Goal: Information Seeking & Learning: Check status

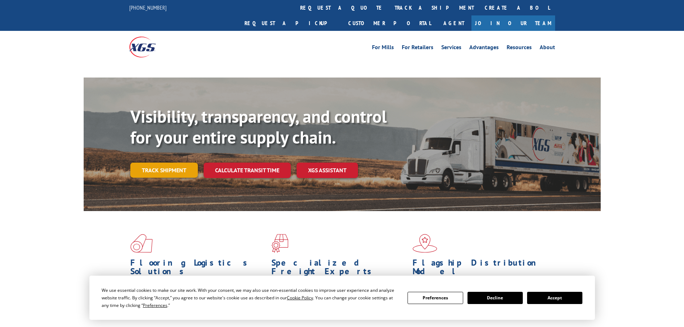
click at [162, 163] on link "Track shipment" at bounding box center [164, 170] width 68 height 15
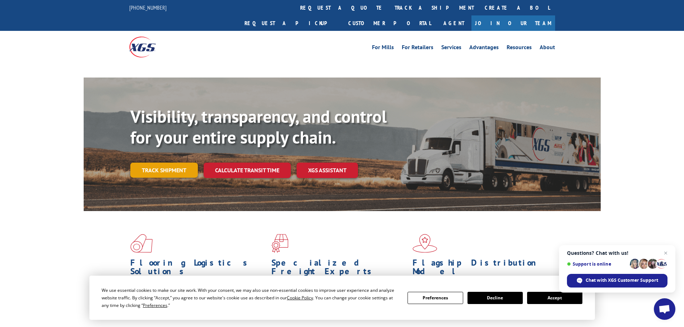
click at [173, 163] on link "Track shipment" at bounding box center [164, 170] width 68 height 15
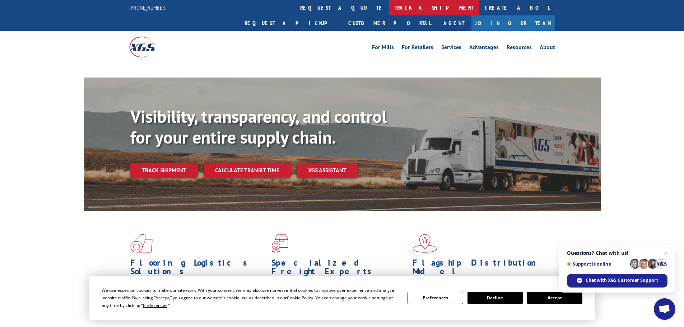
click at [389, 7] on link "track a shipment" at bounding box center [434, 7] width 90 height 15
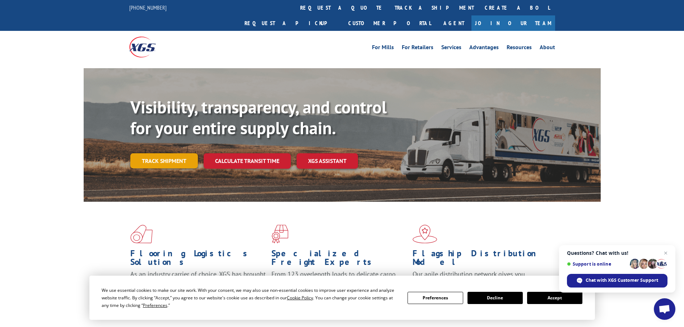
click at [170, 153] on link "Track shipment" at bounding box center [164, 160] width 68 height 15
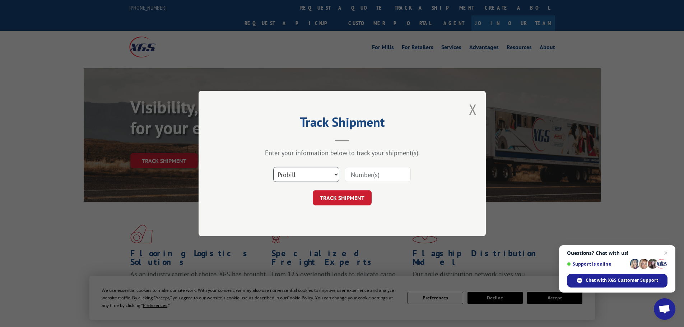
click at [337, 176] on select "Select category... Probill BOL PO" at bounding box center [306, 174] width 66 height 15
select select "bol"
click at [273, 167] on select "Select category... Probill BOL PO" at bounding box center [306, 174] width 66 height 15
click at [352, 174] on input at bounding box center [378, 174] width 66 height 15
paste input "5235557"
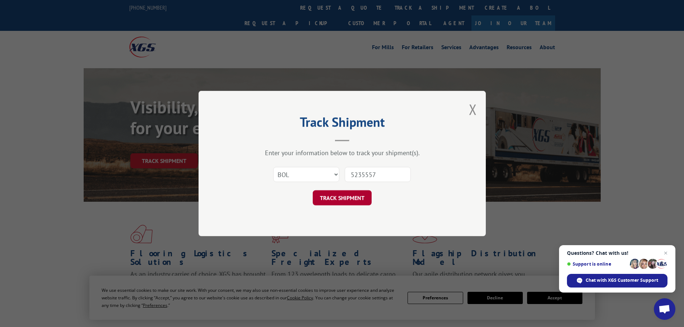
type input "5235557"
click at [360, 197] on button "TRACK SHIPMENT" at bounding box center [342, 197] width 59 height 15
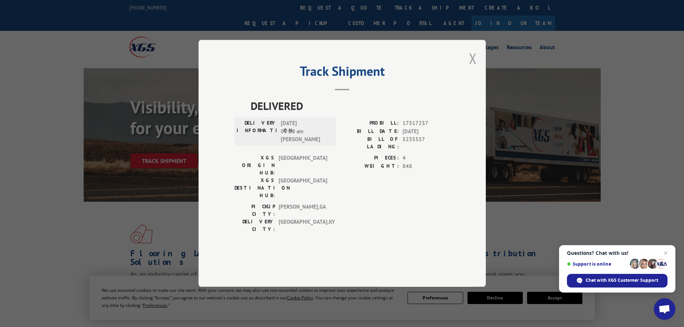
click at [472, 68] on button "Close modal" at bounding box center [473, 58] width 8 height 19
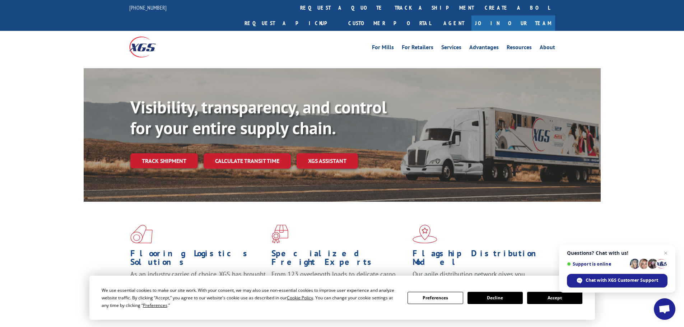
click at [171, 153] on link "Track shipment" at bounding box center [164, 160] width 68 height 15
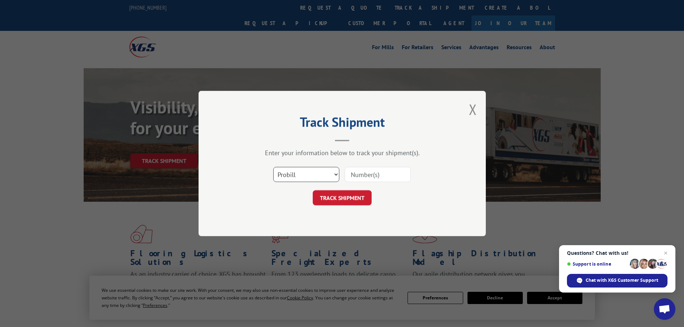
click at [334, 176] on select "Select category... Probill BOL PO" at bounding box center [306, 174] width 66 height 15
select select "bol"
click at [273, 167] on select "Select category... Probill BOL PO" at bounding box center [306, 174] width 66 height 15
click at [370, 173] on input at bounding box center [378, 174] width 66 height 15
paste input "6021219"
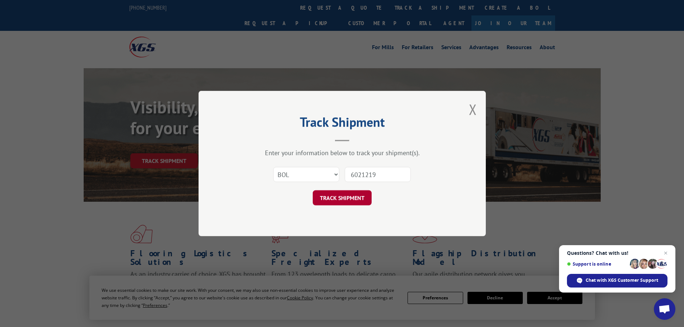
type input "6021219"
click at [352, 197] on button "TRACK SHIPMENT" at bounding box center [342, 197] width 59 height 15
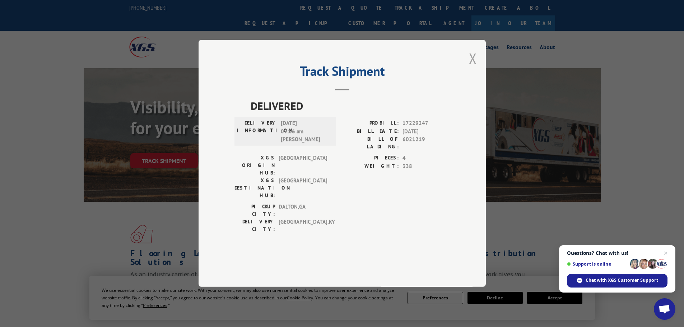
click at [475, 68] on button "Close modal" at bounding box center [473, 58] width 8 height 19
